Goal: Transaction & Acquisition: Obtain resource

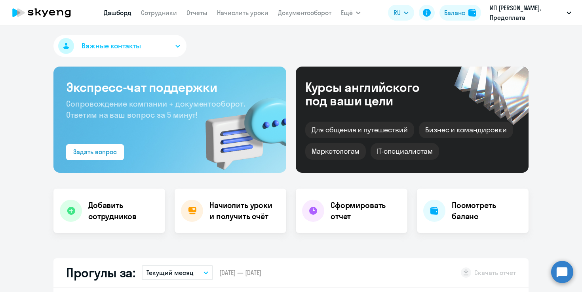
select select "30"
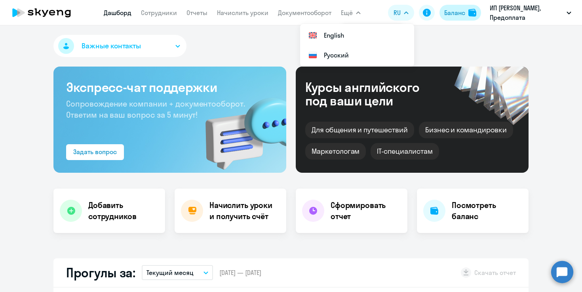
click at [451, 14] on div "Баланс" at bounding box center [454, 13] width 21 height 10
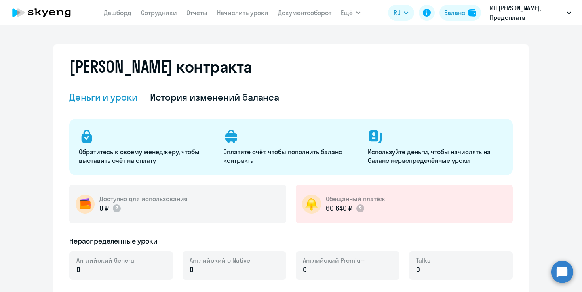
select select "english_adult_not_native_speaker"
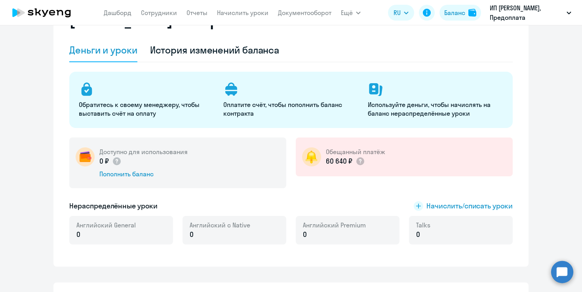
scroll to position [23, 0]
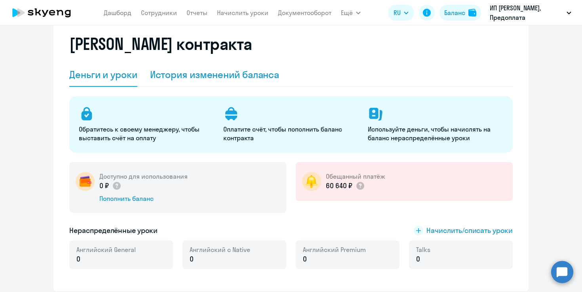
click at [196, 71] on div "История изменений баланса" at bounding box center [215, 74] width 130 height 13
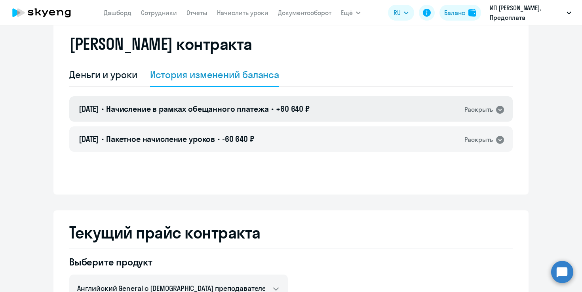
click at [303, 107] on span "+60 640 ₽" at bounding box center [293, 109] width 34 height 10
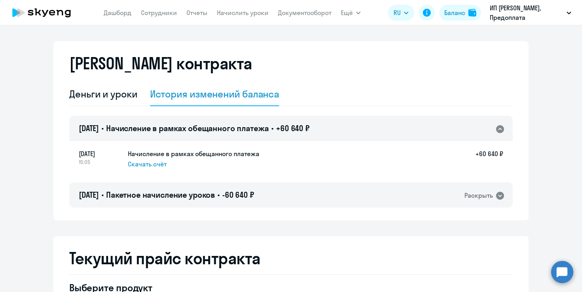
scroll to position [0, 0]
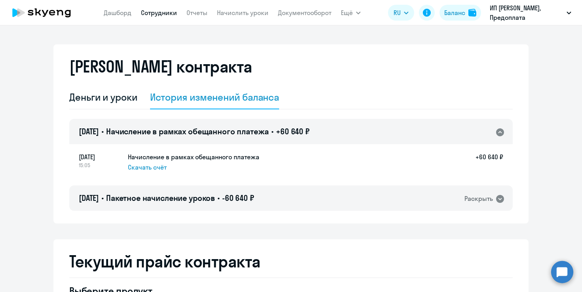
click at [173, 15] on link "Сотрудники" at bounding box center [159, 13] width 36 height 8
select select "30"
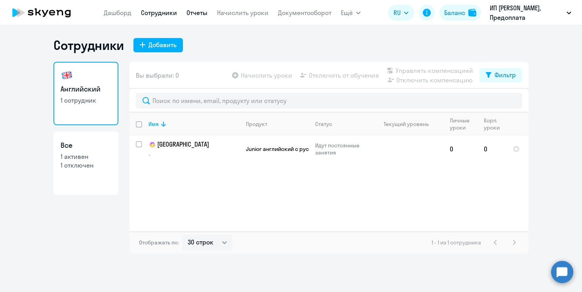
click at [205, 13] on link "Отчеты" at bounding box center [197, 13] width 21 height 8
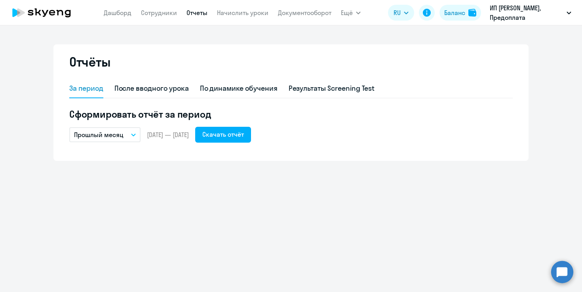
click at [130, 130] on button "Прошлый месяц" at bounding box center [104, 134] width 71 height 15
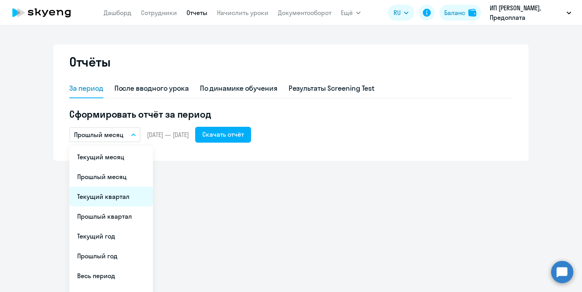
scroll to position [15, 0]
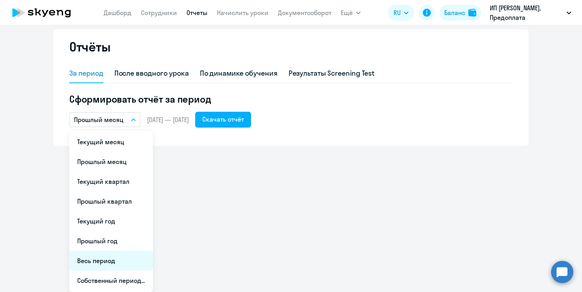
click at [109, 254] on li "Весь период" at bounding box center [111, 261] width 84 height 20
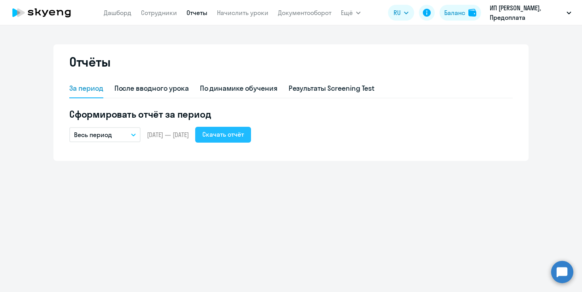
click at [244, 134] on div "Скачать отчёт" at bounding box center [223, 135] width 42 height 10
click at [166, 82] on div "После вводного урока" at bounding box center [151, 88] width 74 height 19
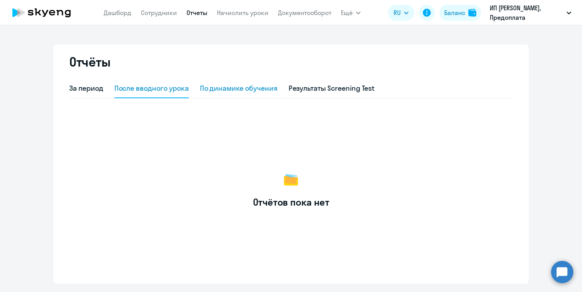
click at [211, 97] on div "По динамике обучения" at bounding box center [239, 88] width 78 height 19
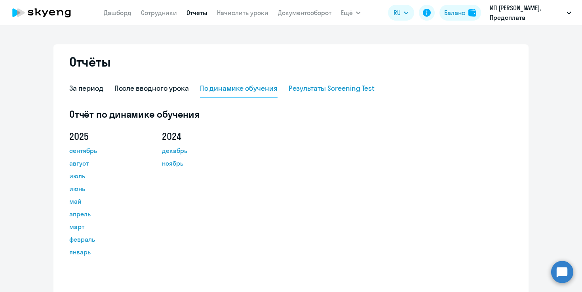
click at [294, 87] on div "Результаты Screening Test" at bounding box center [332, 88] width 86 height 10
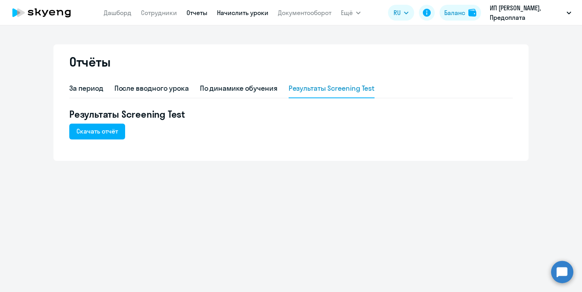
click at [246, 13] on link "Начислить уроки" at bounding box center [242, 13] width 51 height 8
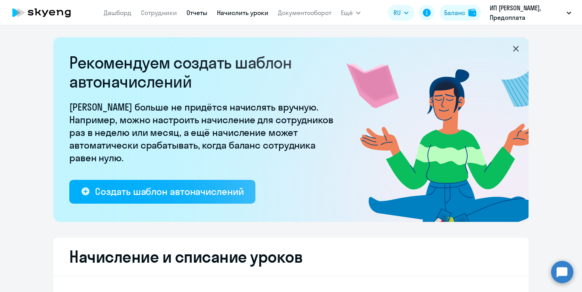
select select "10"
click at [189, 10] on link "Отчеты" at bounding box center [197, 13] width 21 height 8
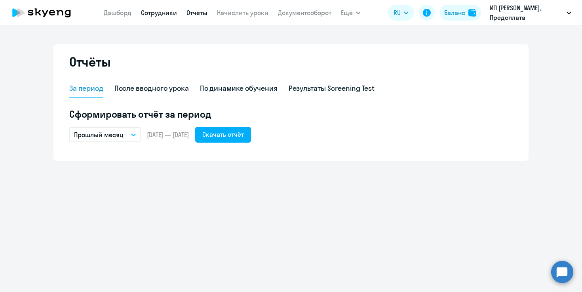
click at [158, 10] on link "Сотрудники" at bounding box center [159, 13] width 36 height 8
select select "30"
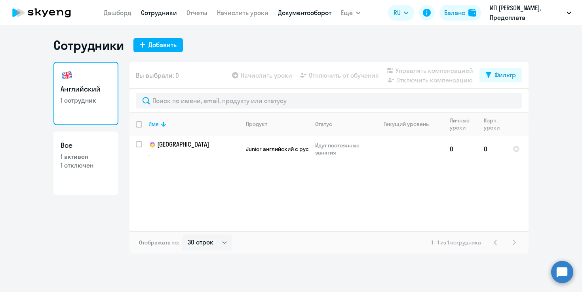
click at [291, 14] on link "Документооборот" at bounding box center [304, 13] width 53 height 8
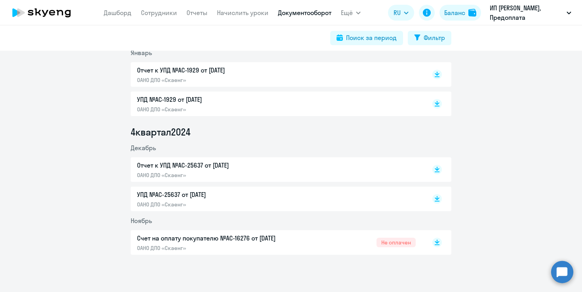
scroll to position [318, 0]
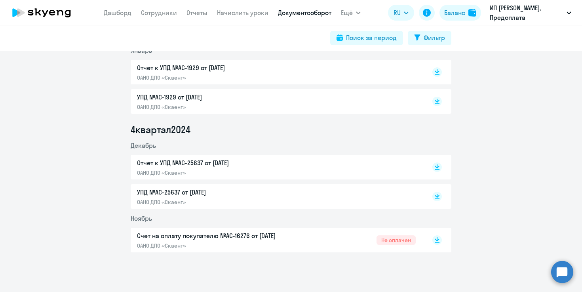
click at [225, 236] on p "Счет на оплату покупателю №AC-16276 от [DATE]" at bounding box center [220, 236] width 166 height 10
click at [438, 238] on rect at bounding box center [437, 240] width 10 height 10
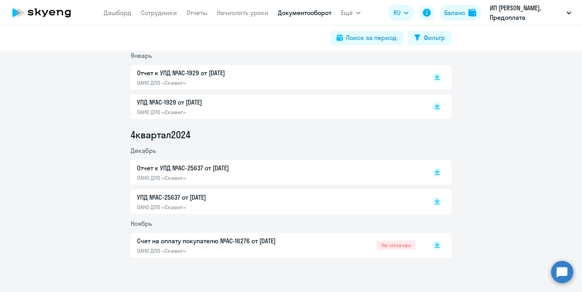
scroll to position [313, 0]
